Goal: Navigation & Orientation: Find specific page/section

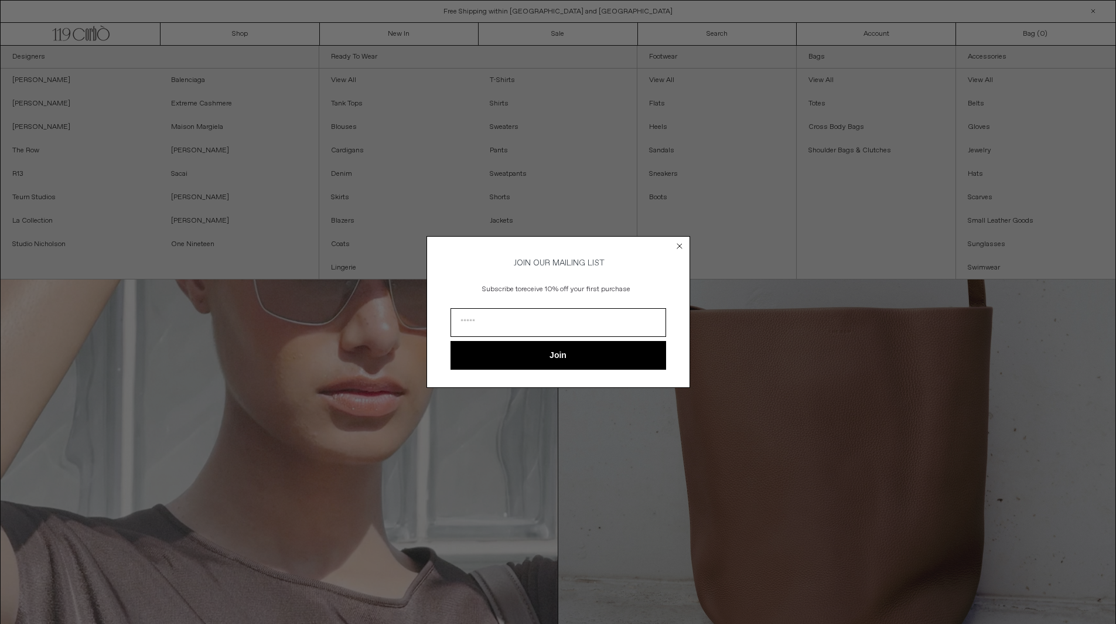
click at [681, 241] on circle "Close dialog" at bounding box center [679, 246] width 11 height 11
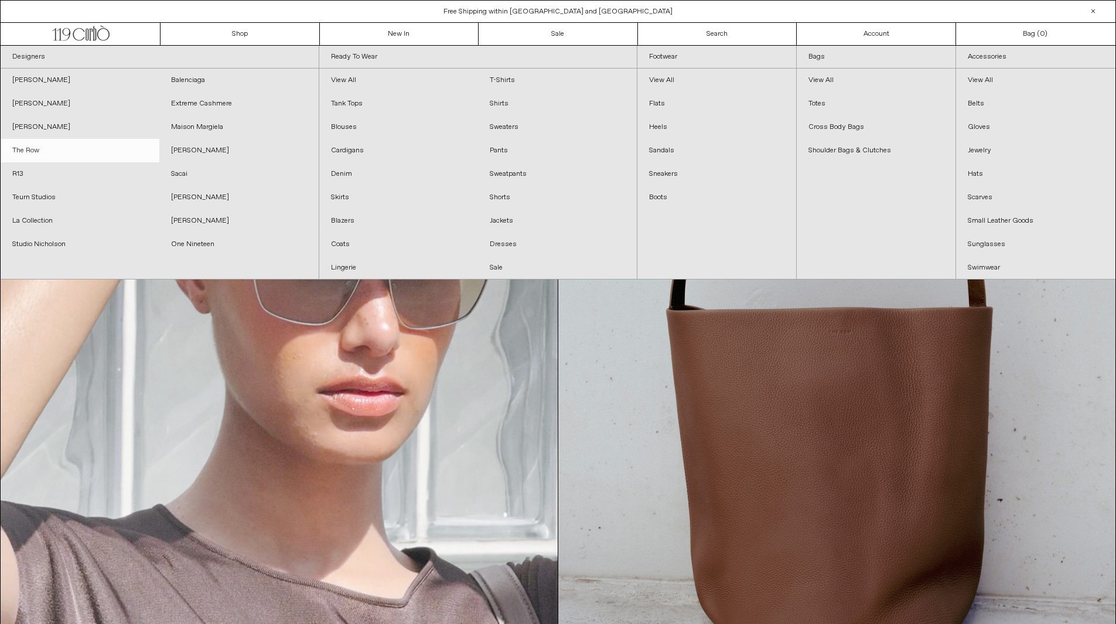
click at [38, 144] on link "The Row" at bounding box center [80, 150] width 159 height 23
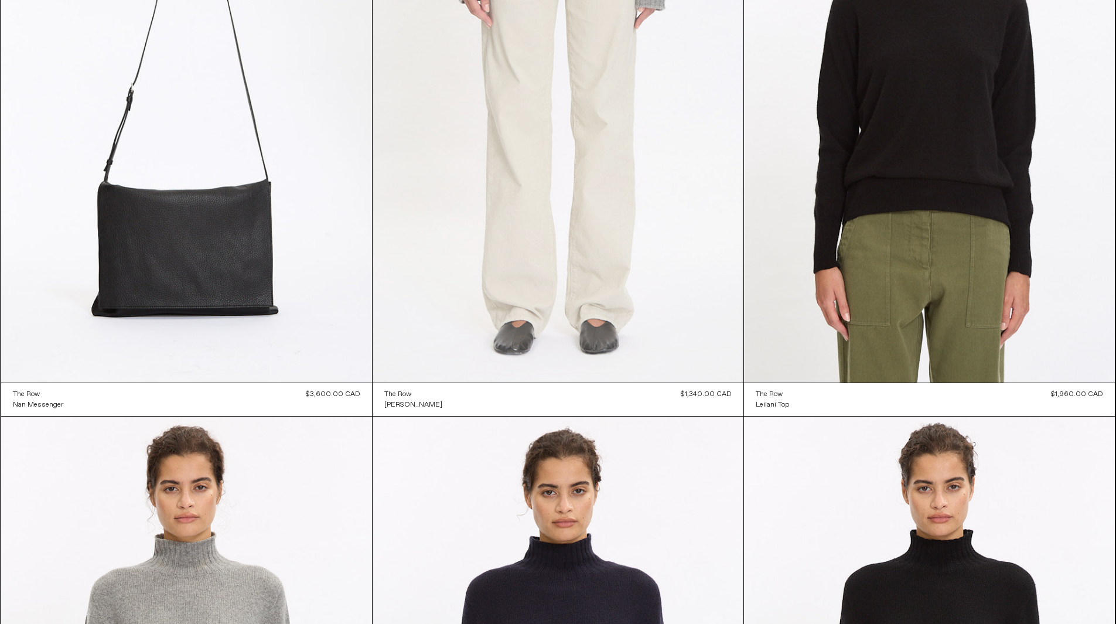
scroll to position [9, 0]
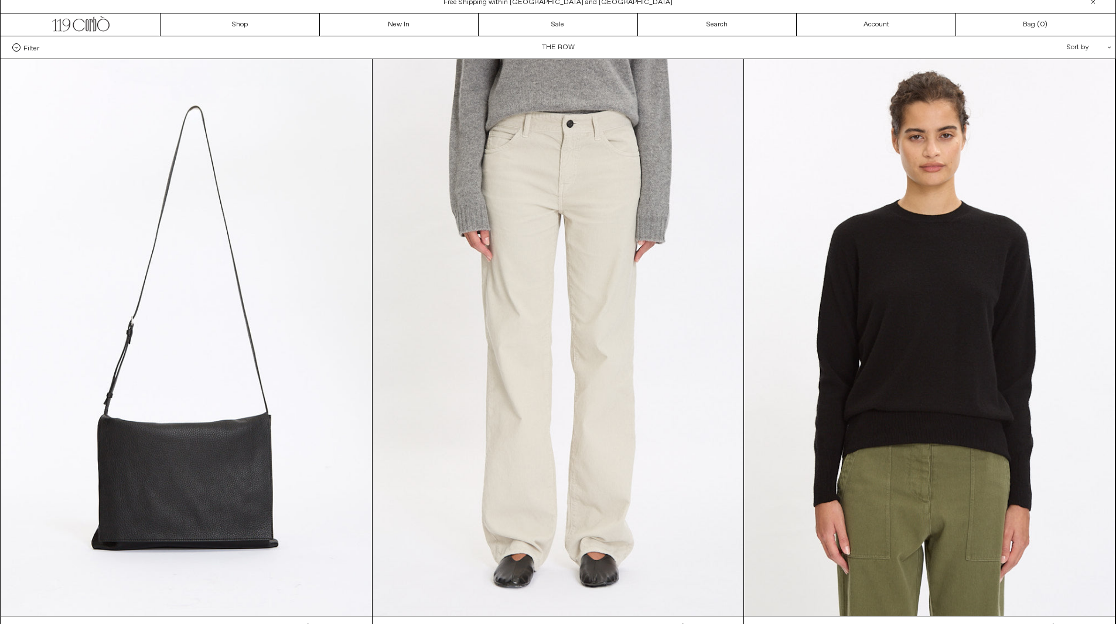
click at [1072, 44] on div "Sort by .cls-1{fill:#231f20}" at bounding box center [1050, 47] width 105 height 22
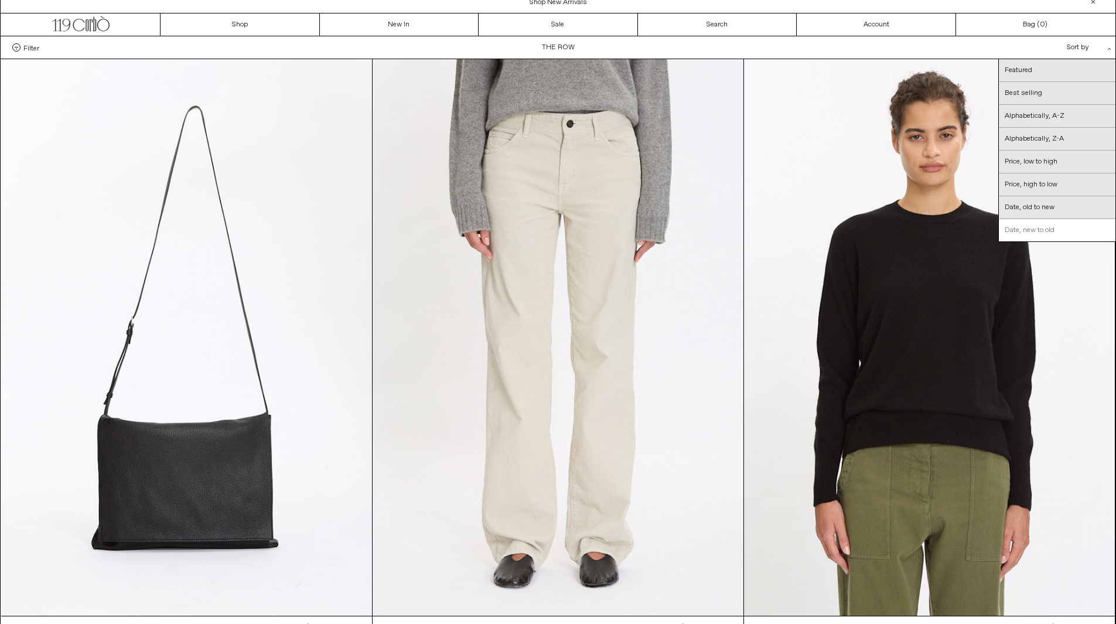
click at [1044, 227] on link "Date, new to old" at bounding box center [1057, 230] width 117 height 22
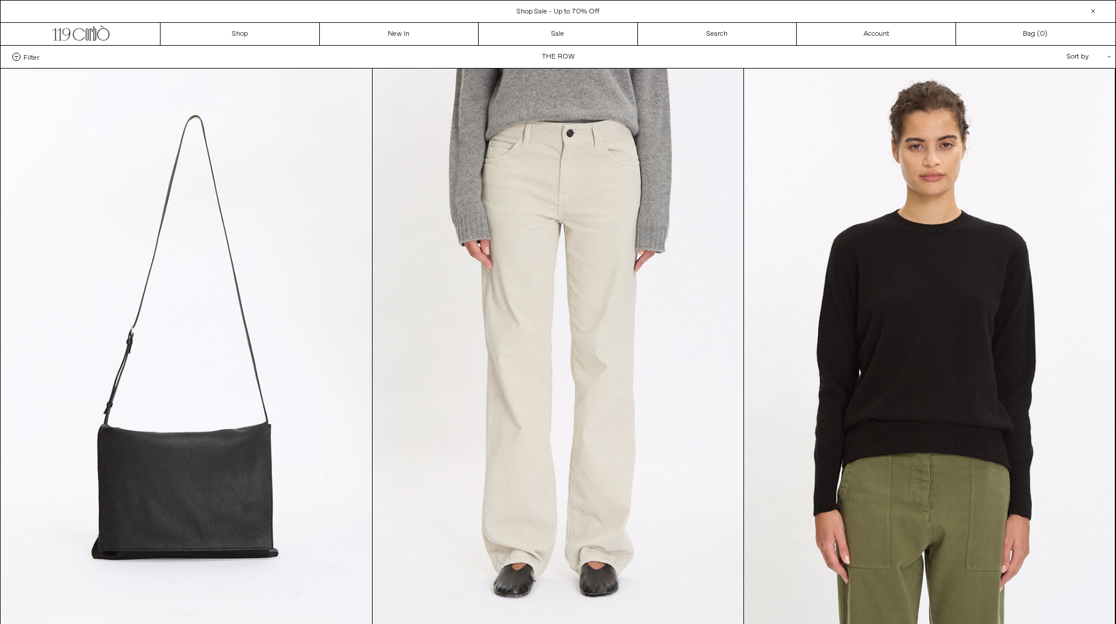
click at [22, 64] on div "Filter Designer .cls-1{fill:#231f20} The Row Categories .cls-1{fill:#231f20} Si…" at bounding box center [558, 57] width 1115 height 22
click at [19, 59] on span at bounding box center [16, 57] width 8 height 8
click at [0, 0] on select "**********" at bounding box center [0, 0] width 0 height 0
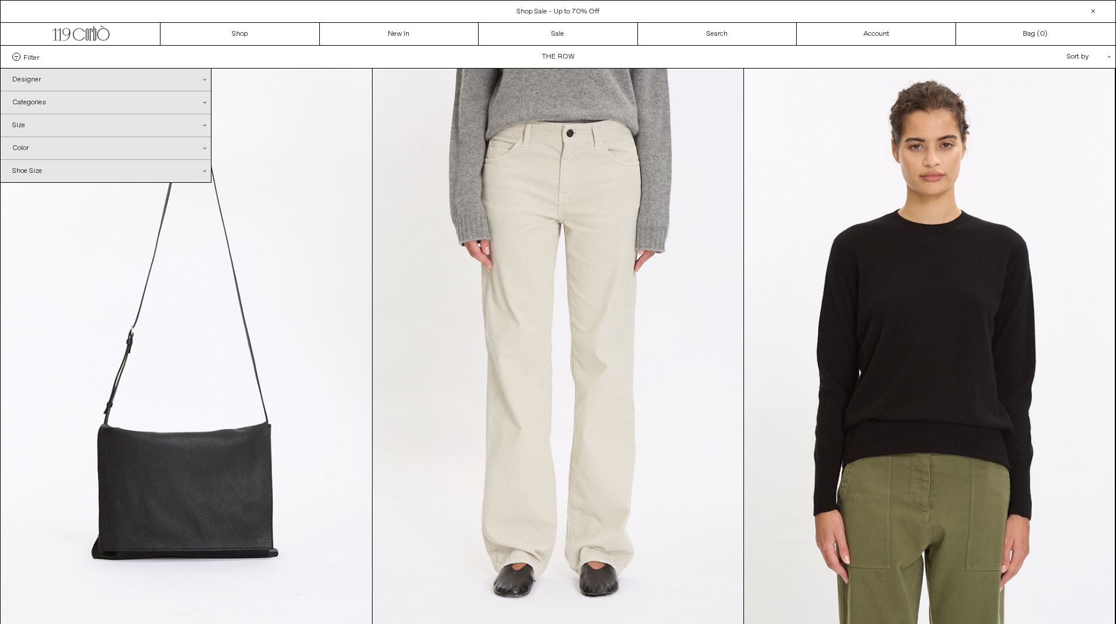
click at [41, 103] on div "Categories .cls-1{fill:#231f20}" at bounding box center [106, 102] width 210 height 22
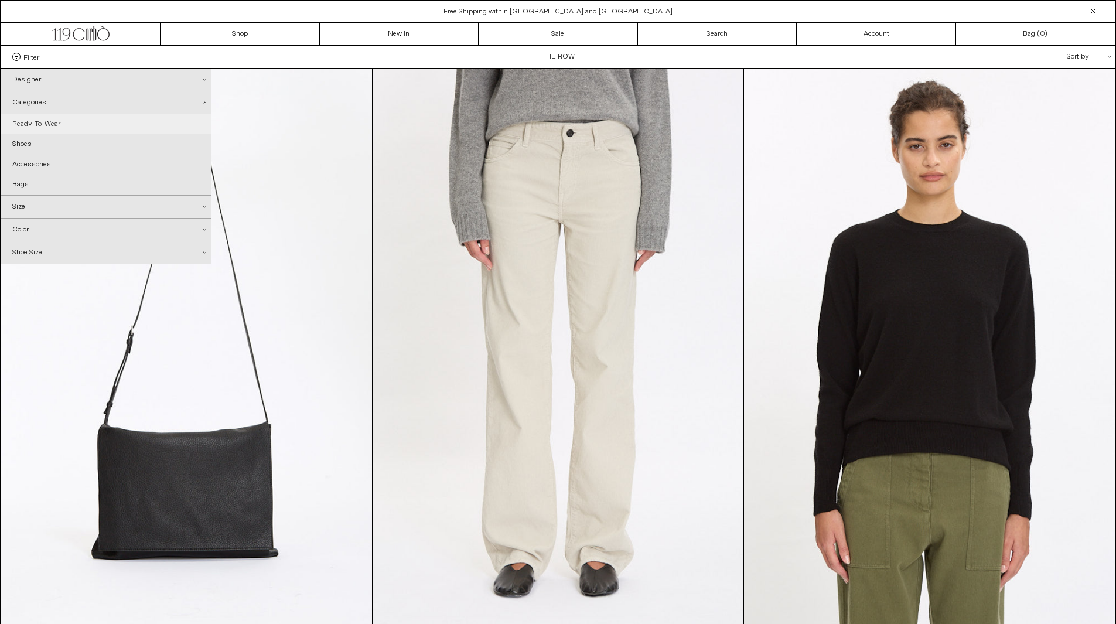
click at [44, 124] on link "Ready-To-Wear" at bounding box center [106, 124] width 210 height 20
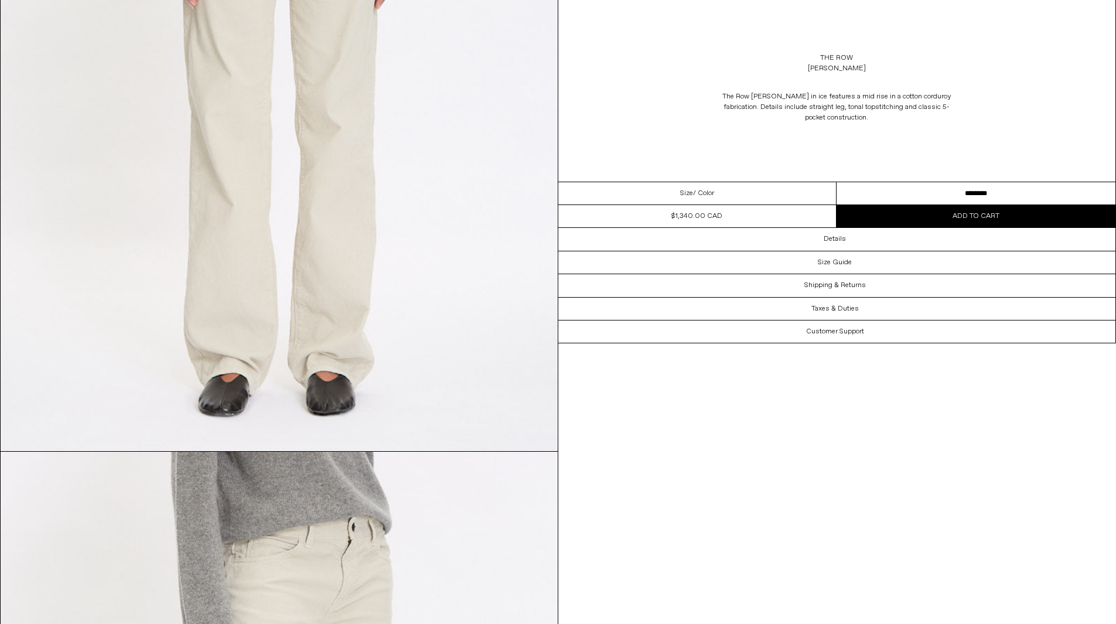
scroll to position [287, 0]
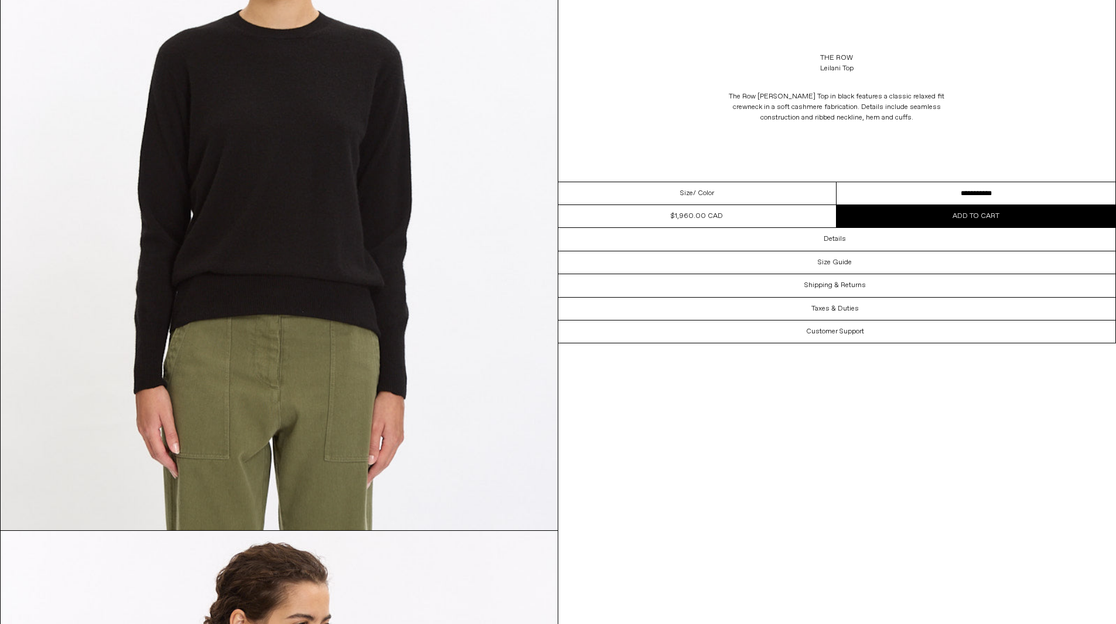
scroll to position [230, 0]
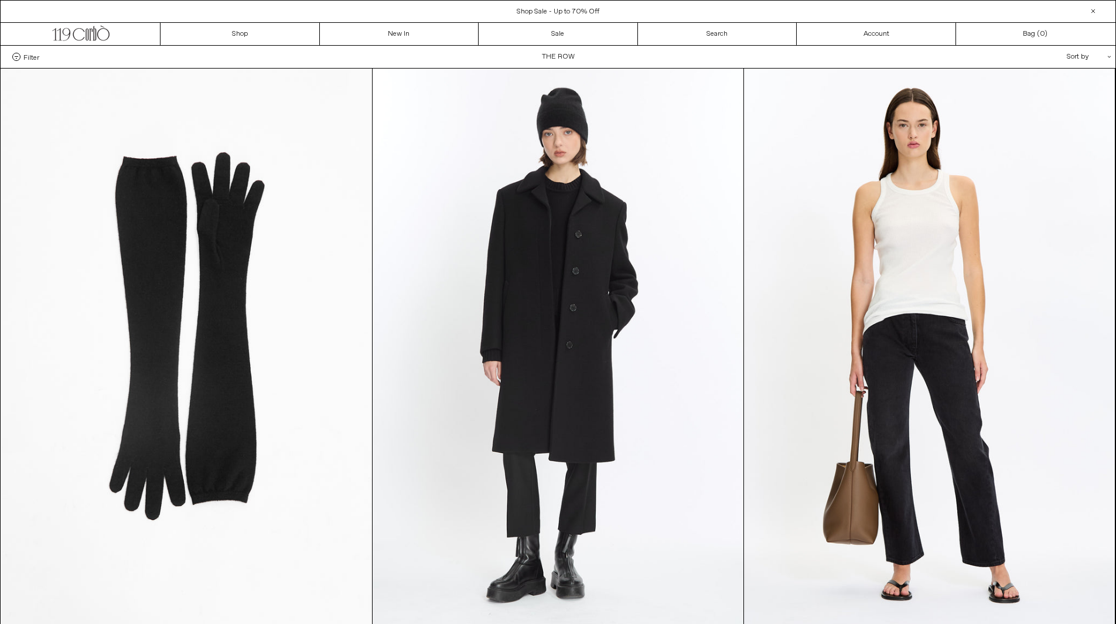
click at [1076, 57] on div "Sort by .cls-1{fill:#231f20}" at bounding box center [1050, 57] width 105 height 22
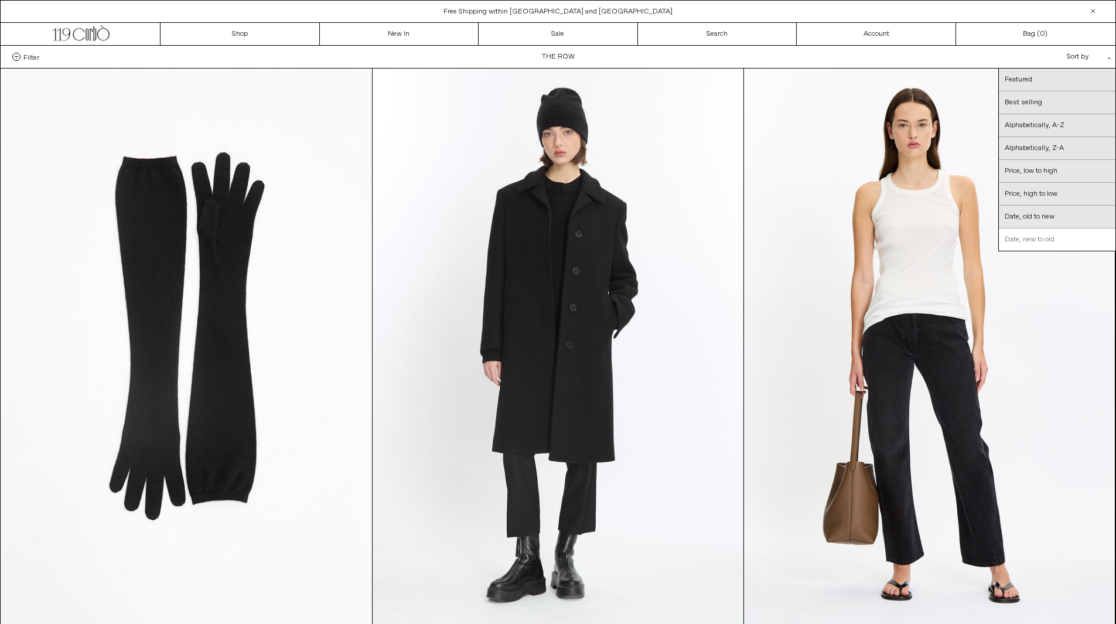
click at [1028, 239] on link "Date, new to old" at bounding box center [1057, 240] width 117 height 22
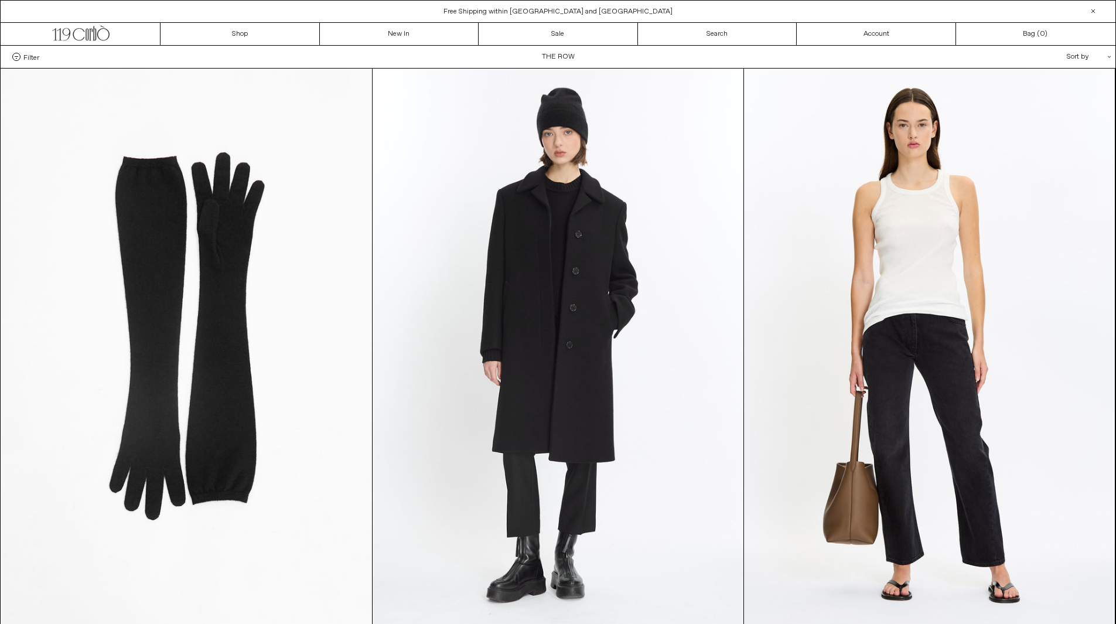
click at [1087, 49] on div "Sort by .cls-1{fill:#231f20}" at bounding box center [1050, 57] width 105 height 22
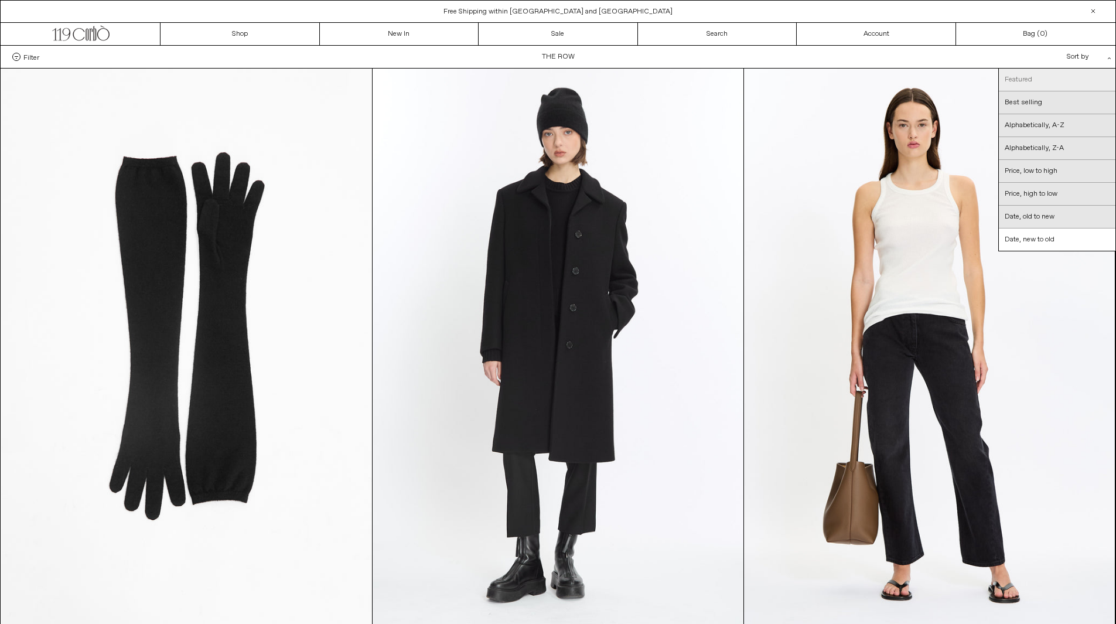
click at [1039, 81] on link "Featured" at bounding box center [1057, 80] width 117 height 23
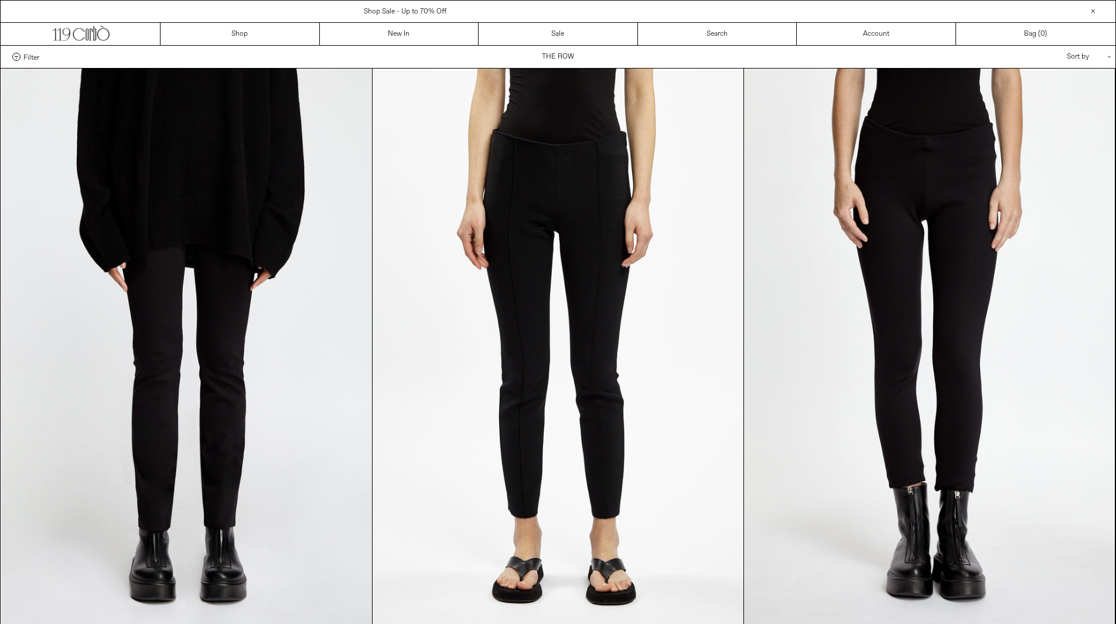
click at [1087, 57] on div "Sort by .cls-1{fill:#231f20}" at bounding box center [1050, 57] width 105 height 22
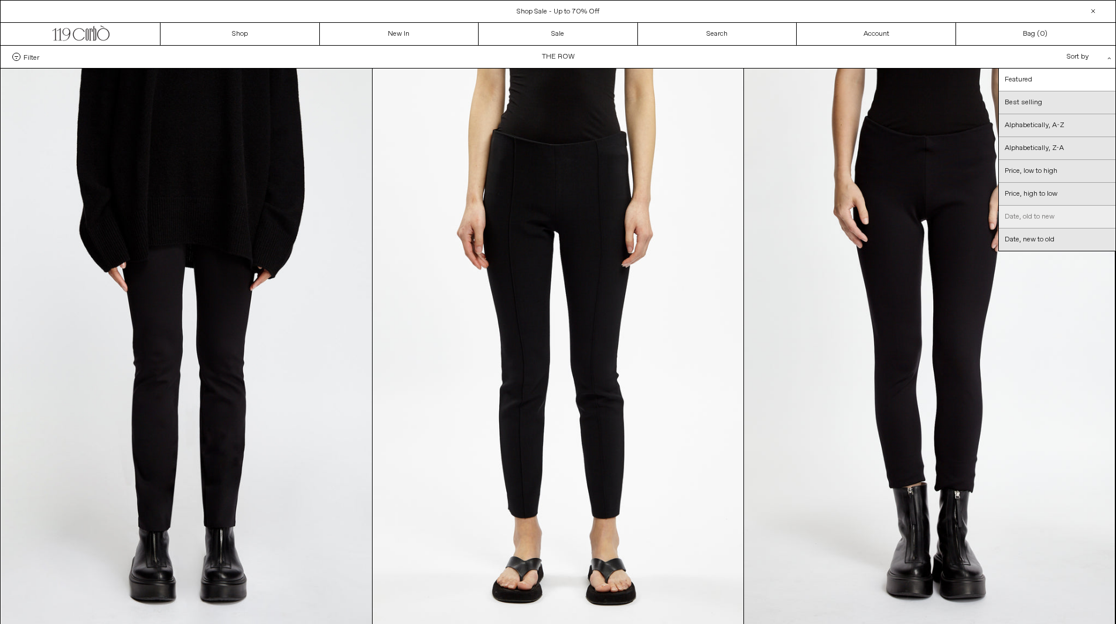
click at [1046, 228] on link "Date, old to new" at bounding box center [1057, 217] width 117 height 23
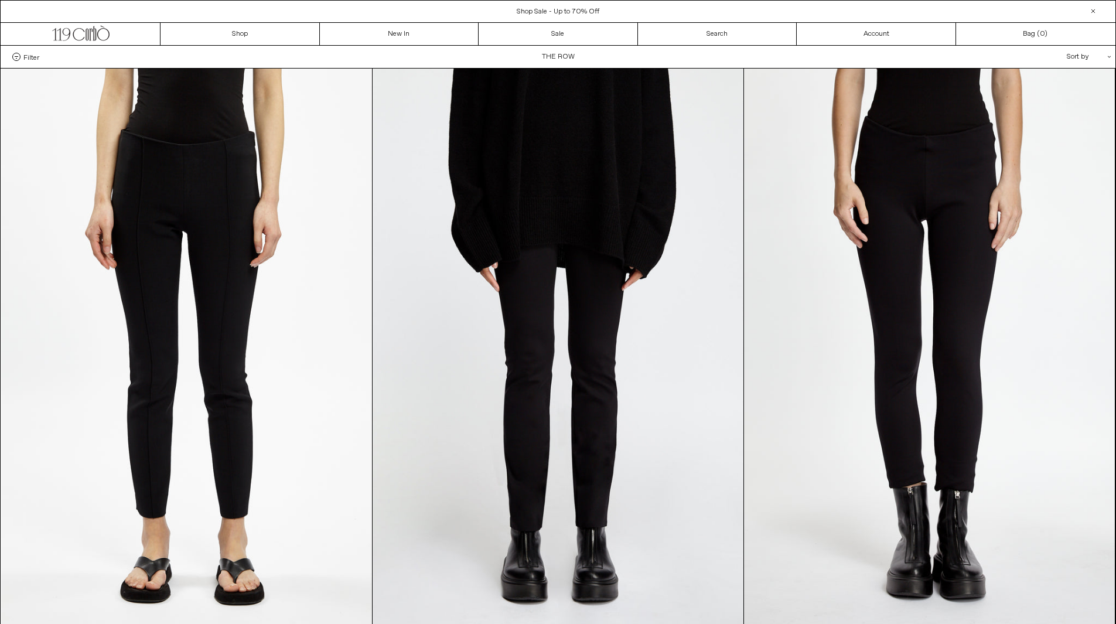
click at [1083, 50] on div "Sort by .cls-1{fill:#231f20}" at bounding box center [1050, 57] width 105 height 22
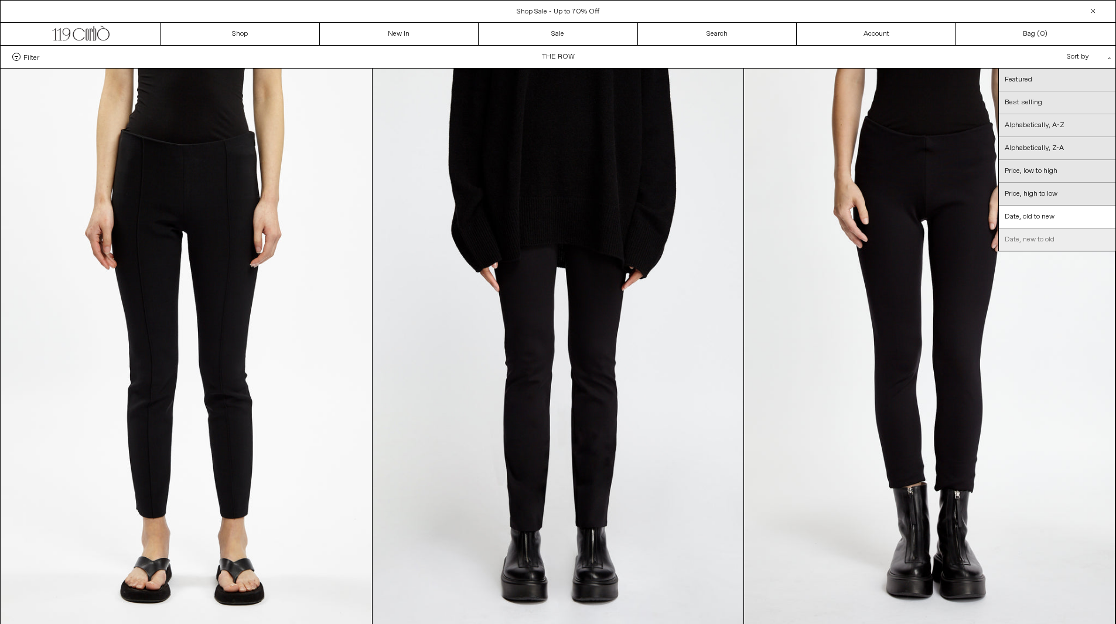
click at [1051, 236] on link "Date, new to old" at bounding box center [1057, 240] width 117 height 22
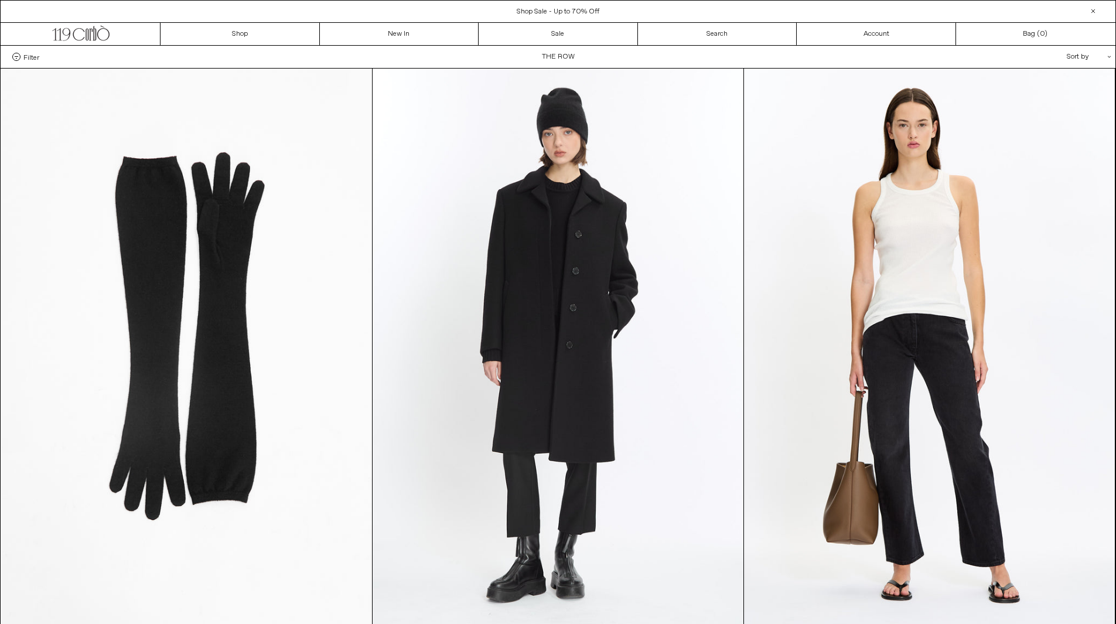
click at [22, 51] on div "Filter Designer .cls-1{fill:#231f20} The Row Categories .cls-1{fill:#231f20} Si…" at bounding box center [558, 57] width 1115 height 22
click at [26, 57] on span "Filter" at bounding box center [31, 57] width 16 height 8
click at [0, 0] on select "**********" at bounding box center [0, 0] width 0 height 0
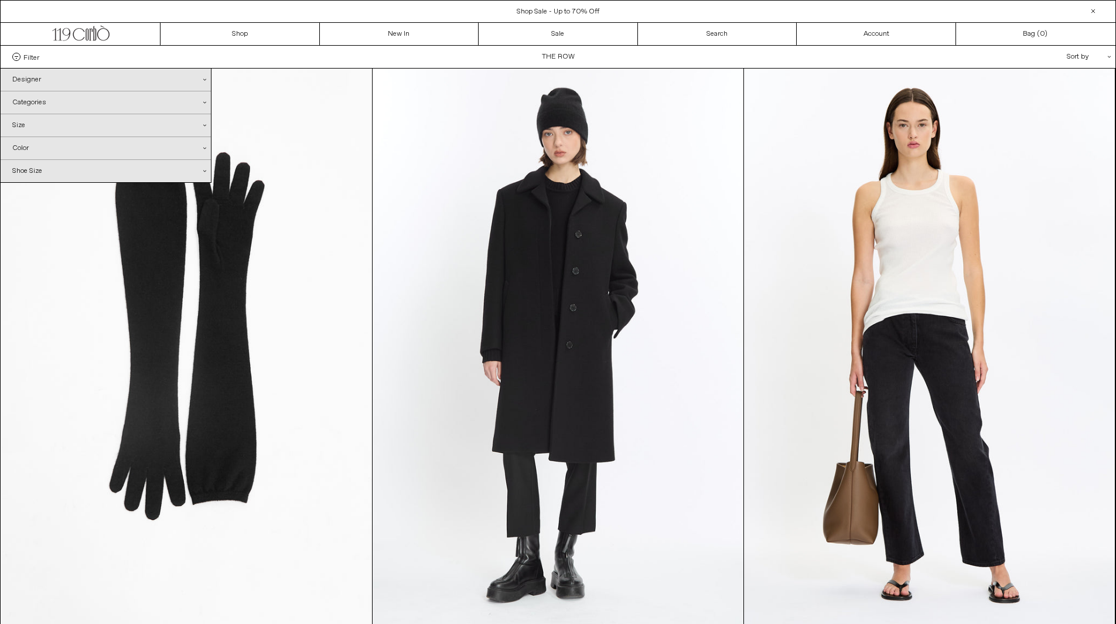
click at [42, 75] on div "Designer .cls-1{fill:#231f20}" at bounding box center [106, 80] width 210 height 22
click at [36, 98] on link "The Row" at bounding box center [106, 101] width 210 height 20
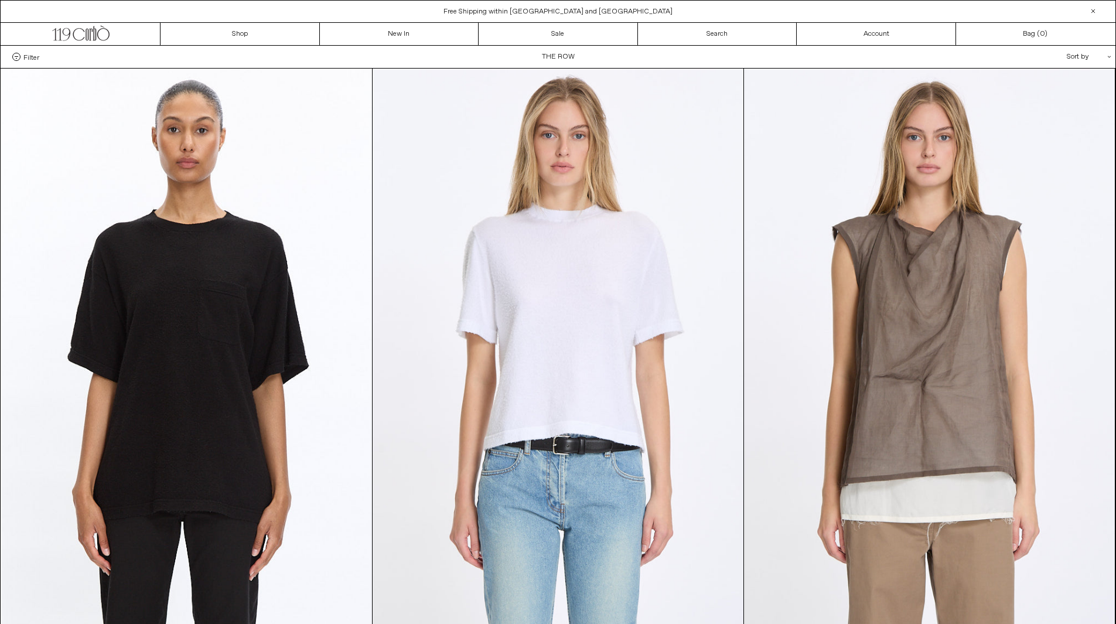
click at [1075, 56] on div "Sort by .cls-1{fill:#231f20}" at bounding box center [1050, 57] width 105 height 22
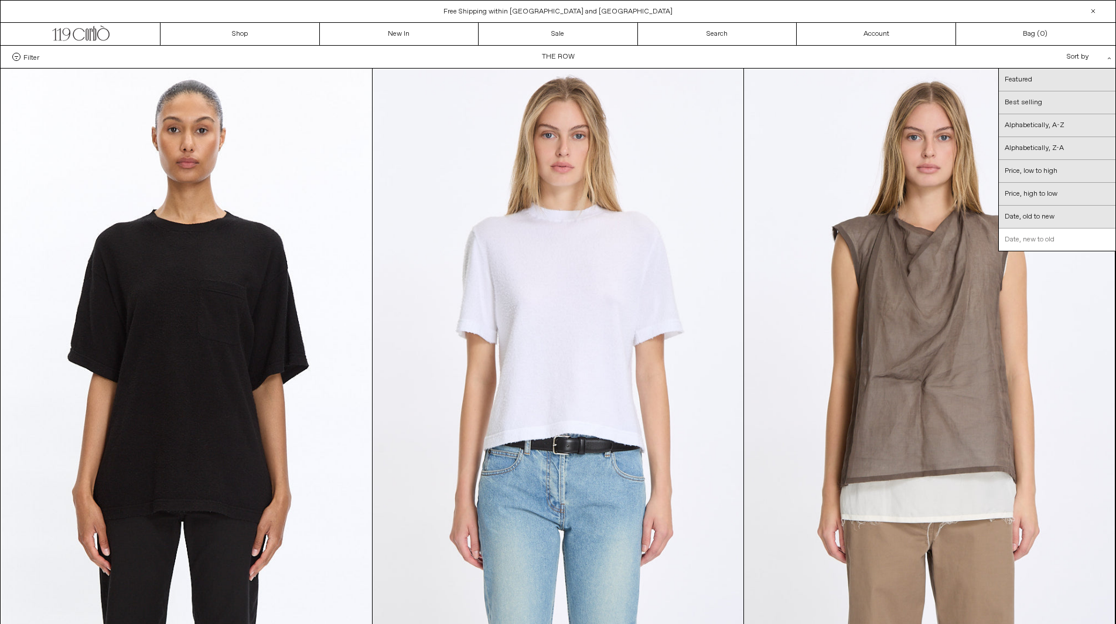
click at [1039, 243] on link "Date, new to old" at bounding box center [1057, 240] width 117 height 22
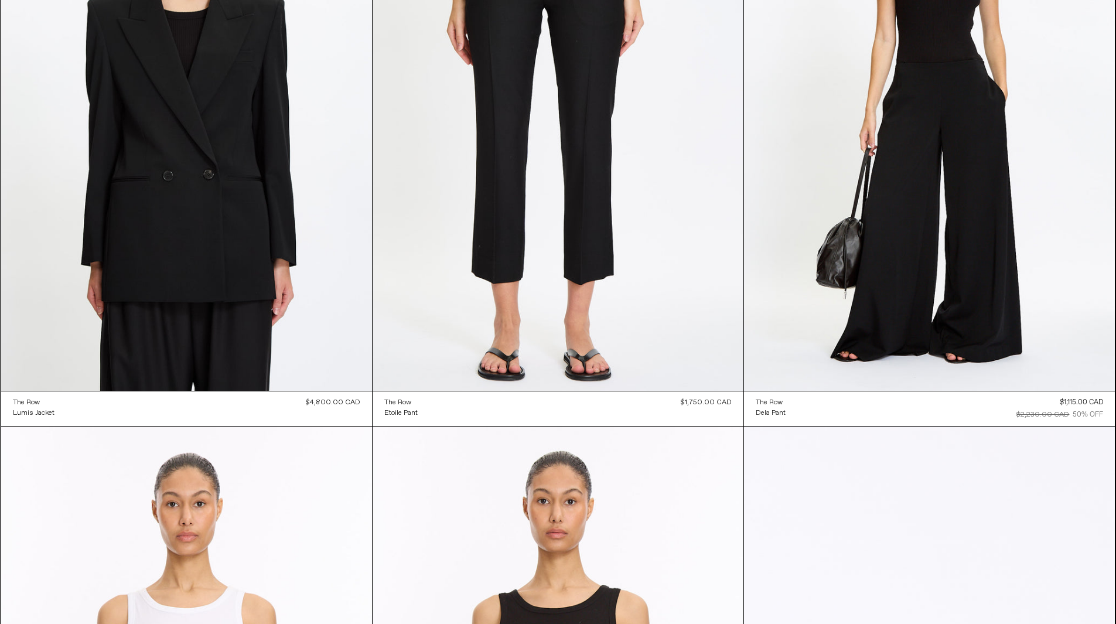
scroll to position [3190, 0]
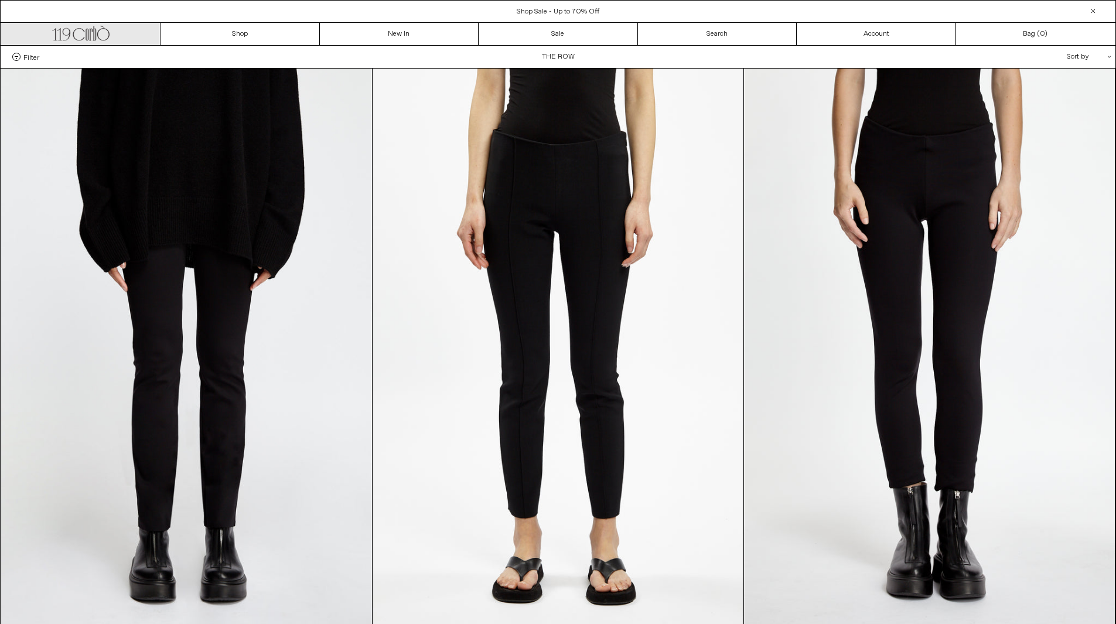
click at [84, 28] on icon ".cls-1, .cls-2 { fill: #231f20; stroke: #231f20; stroke-miterlimit: 10; stroke-…" at bounding box center [80, 31] width 57 height 17
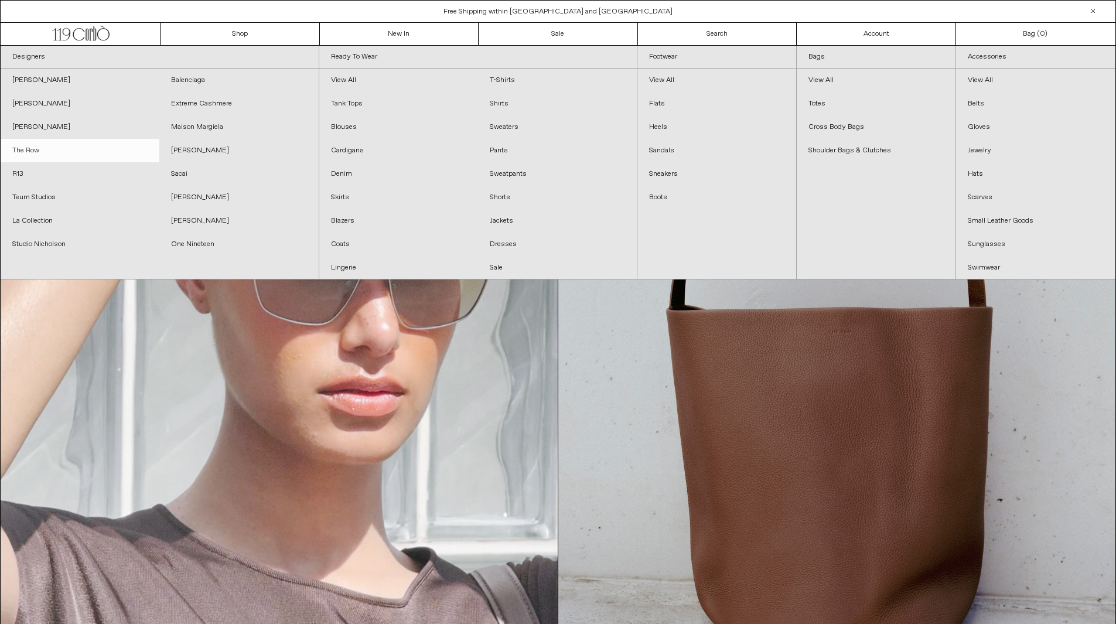
click at [36, 151] on link "The Row" at bounding box center [80, 150] width 159 height 23
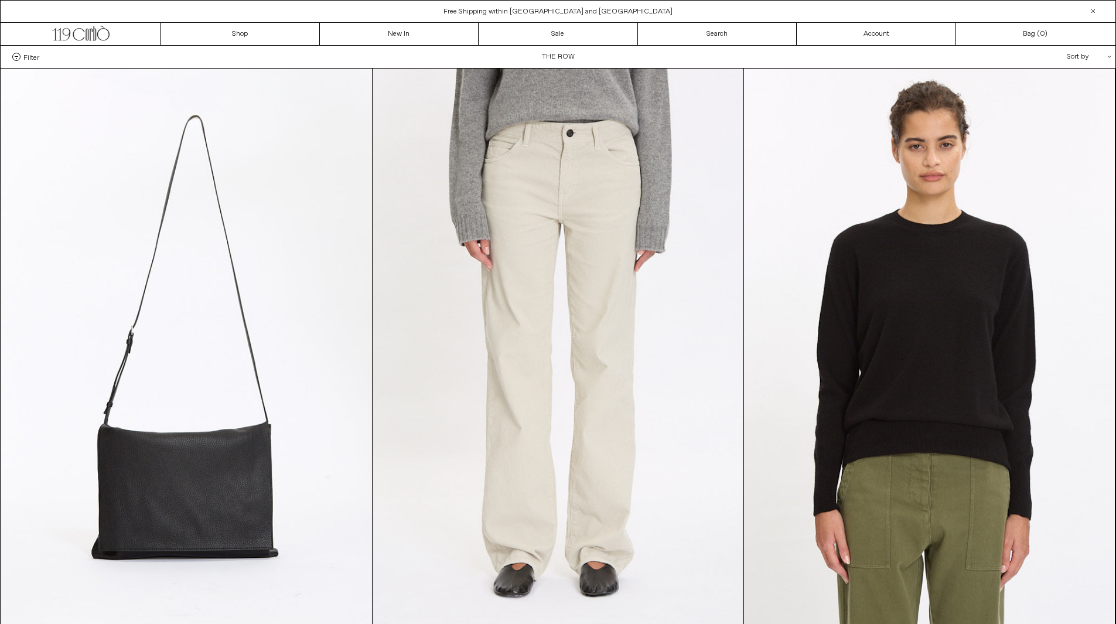
click at [21, 53] on label "Filter" at bounding box center [25, 57] width 27 height 8
click at [0, 0] on select "**********" at bounding box center [0, 0] width 0 height 0
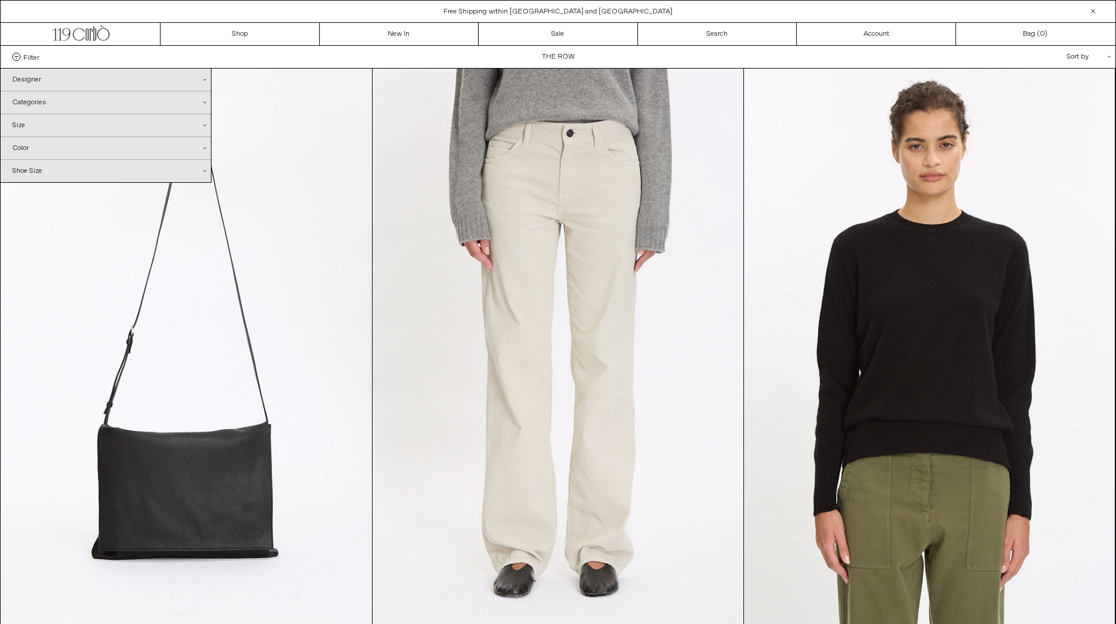
click at [48, 100] on div "Categories .cls-1{fill:#231f20}" at bounding box center [106, 102] width 210 height 22
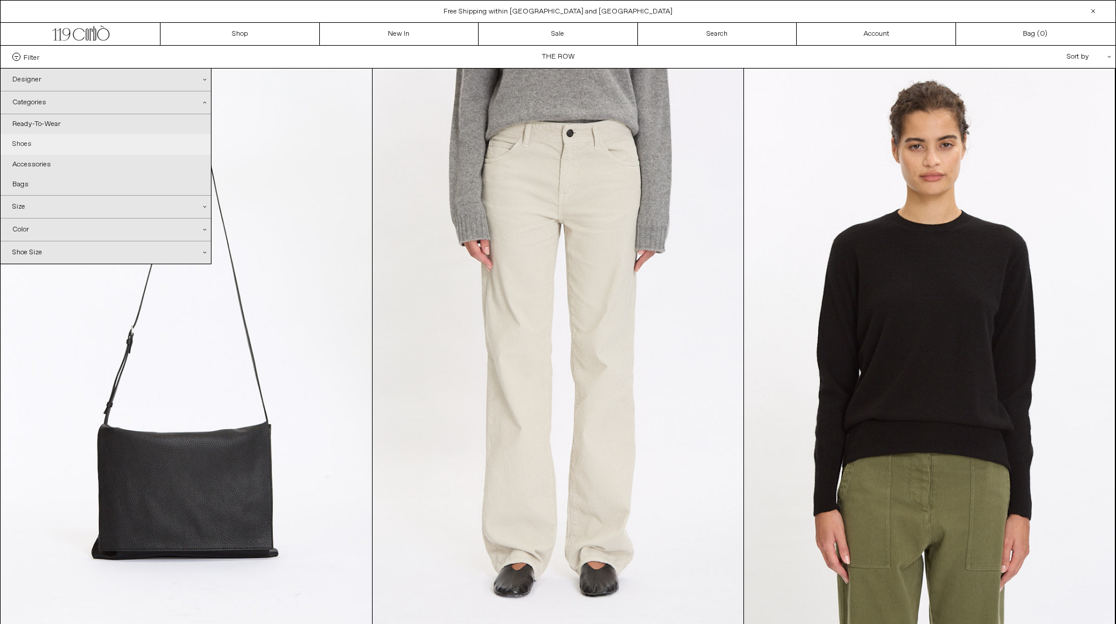
click at [33, 147] on link "Shoes" at bounding box center [106, 144] width 210 height 20
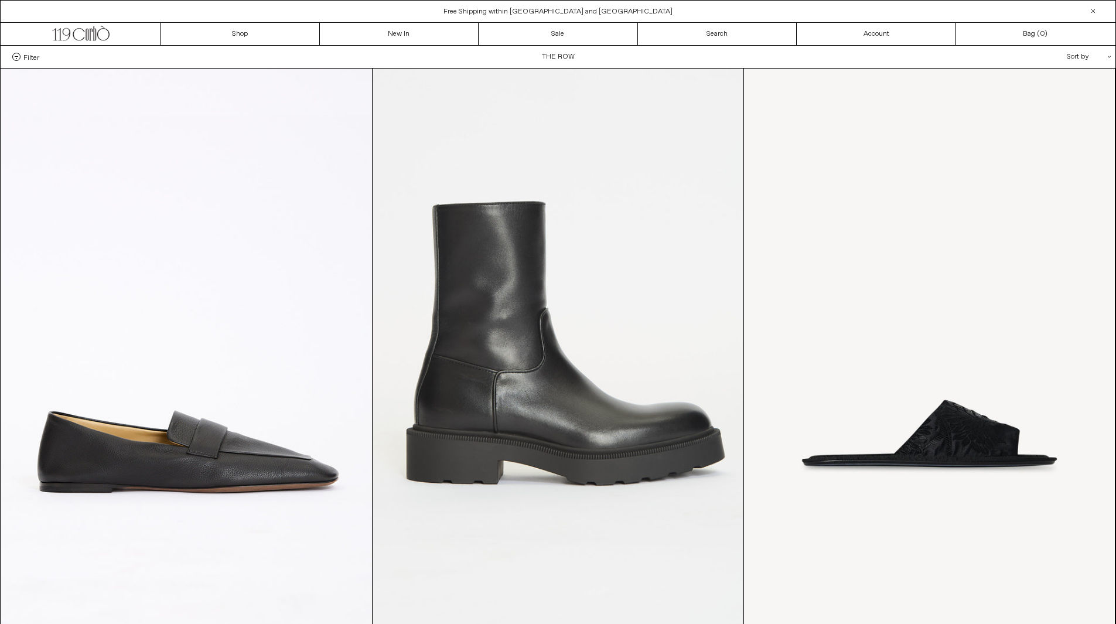
click at [76, 57] on div "Filter Designer .cls-1{fill:#231f20} The Row Categories .cls-1{fill:#231f20} Si…" at bounding box center [558, 57] width 1115 height 22
click at [33, 57] on span "Filter" at bounding box center [31, 57] width 16 height 8
click at [0, 0] on select "**********" at bounding box center [0, 0] width 0 height 0
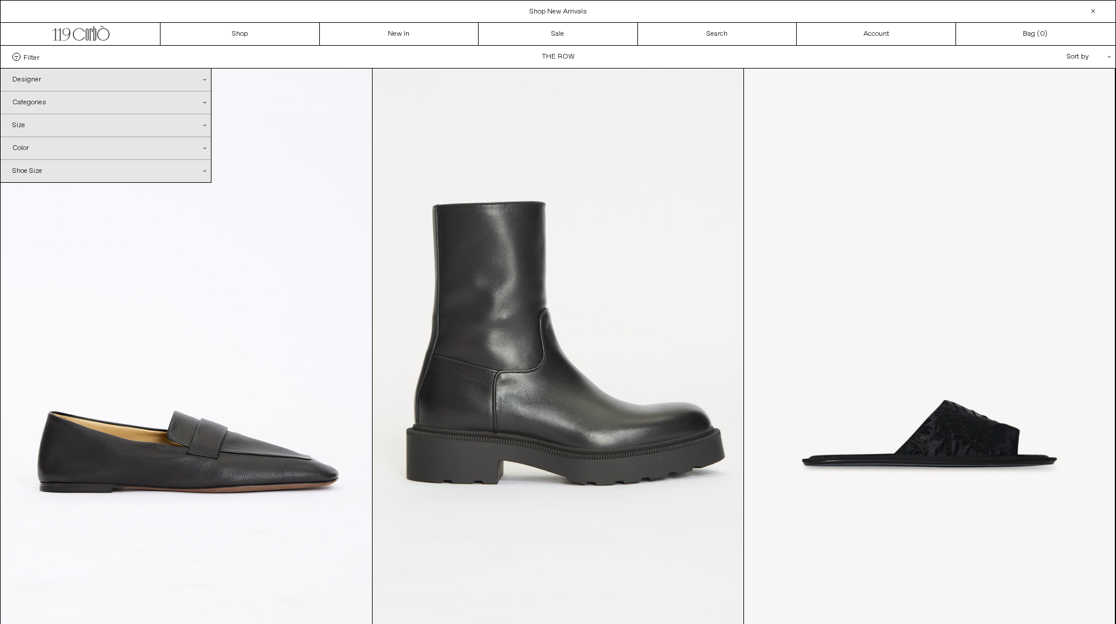
click at [40, 106] on div "Categories .cls-1{fill:#231f20}" at bounding box center [106, 102] width 210 height 22
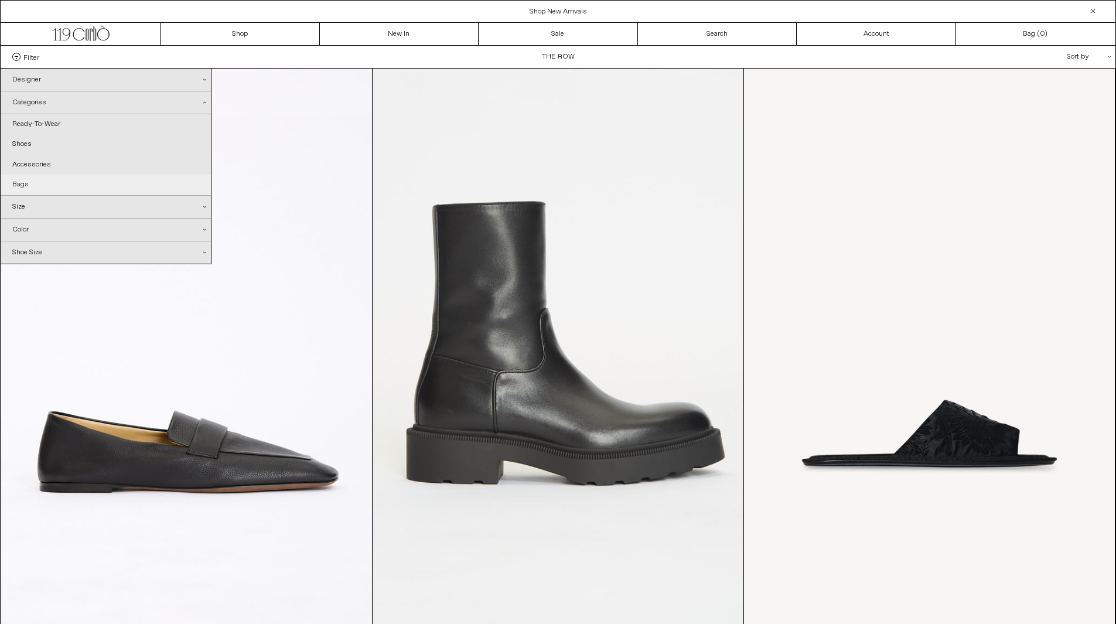
click at [29, 178] on link "Bags" at bounding box center [106, 185] width 210 height 20
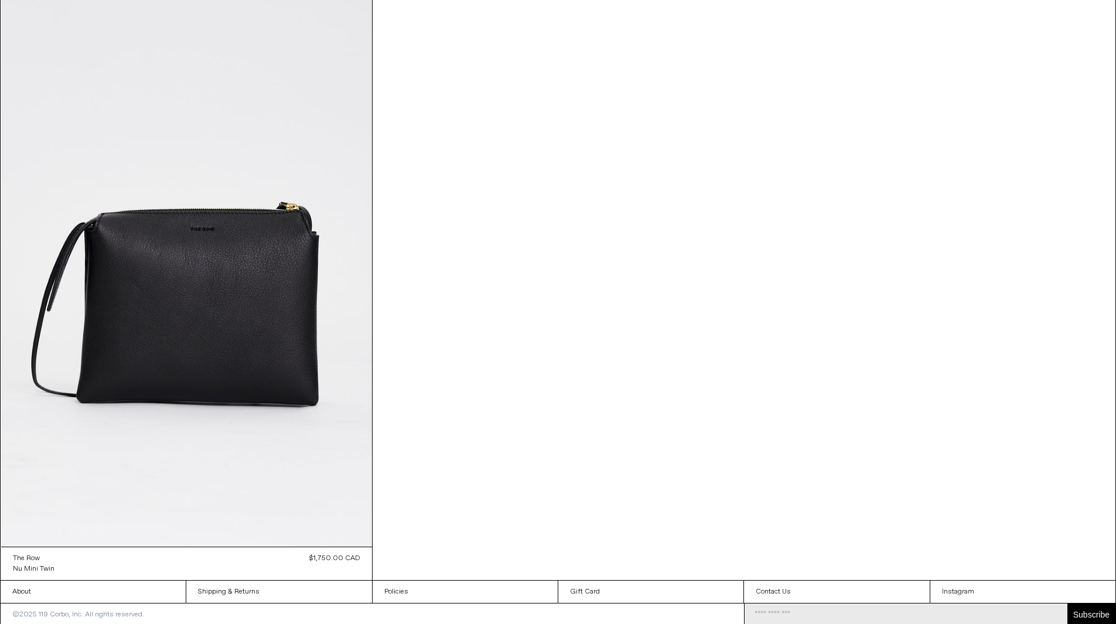
scroll to position [670, 0]
